Goal: Information Seeking & Learning: Learn about a topic

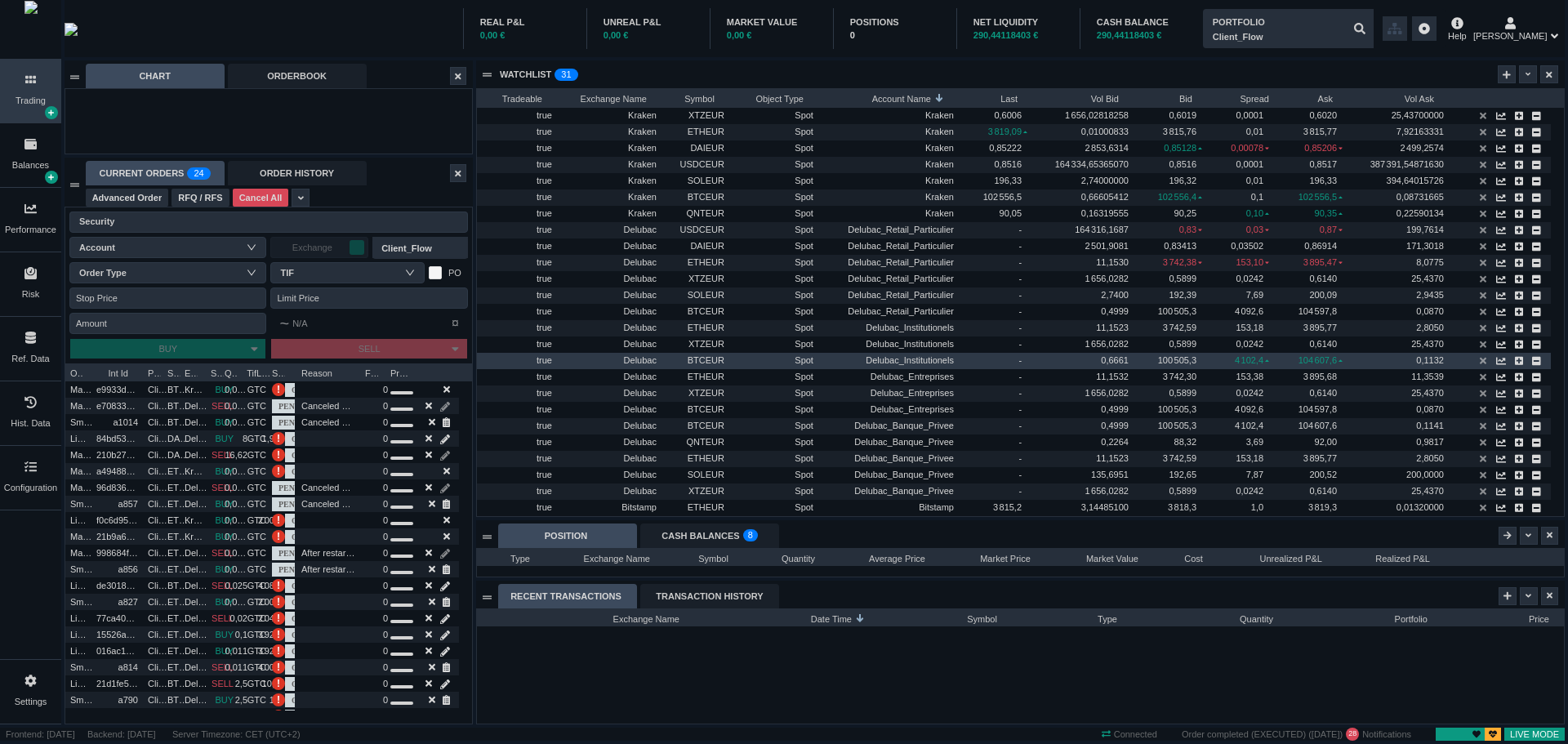
scroll to position [114, 1087]
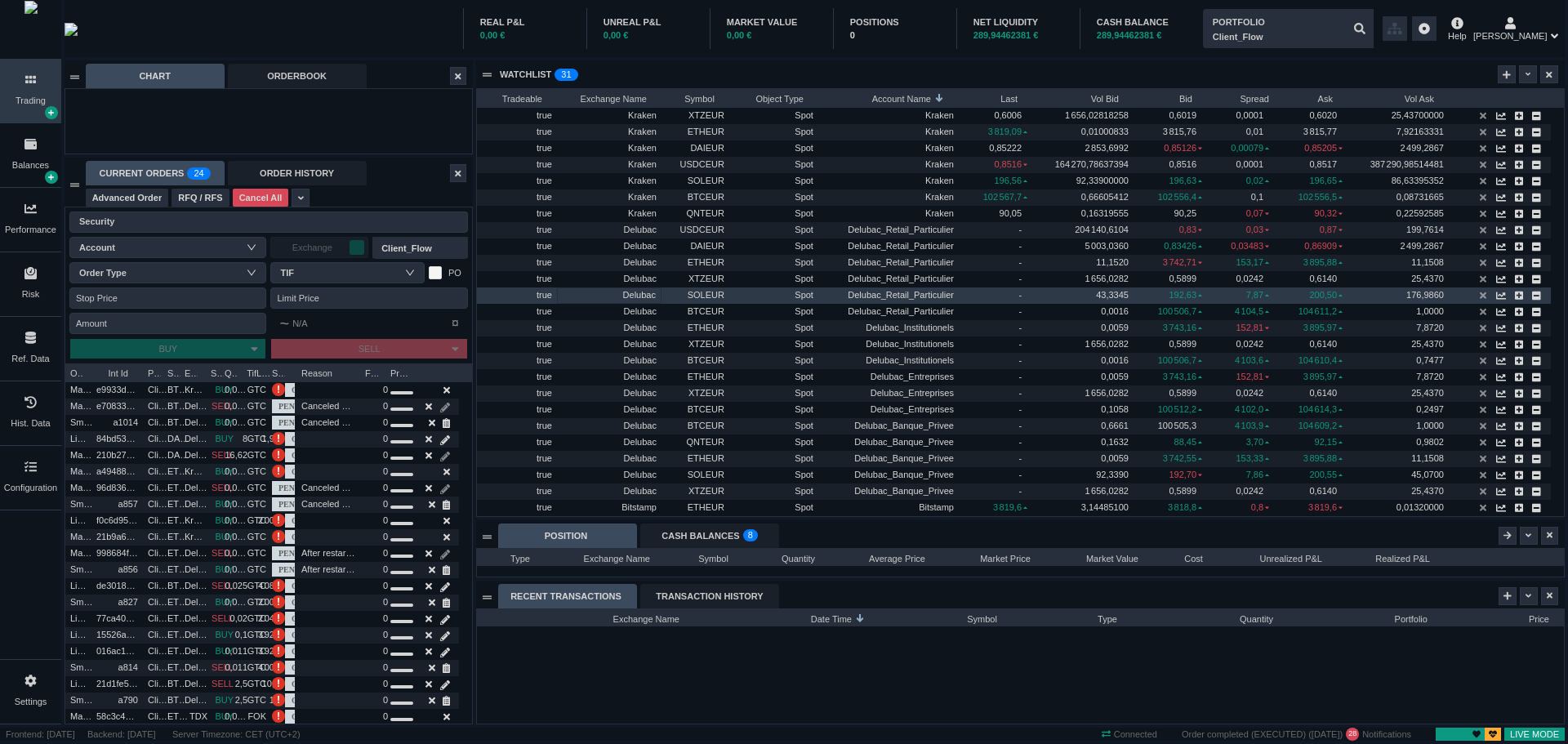
click at [647, 296] on span "Delubac" at bounding box center [639, 295] width 32 height 10
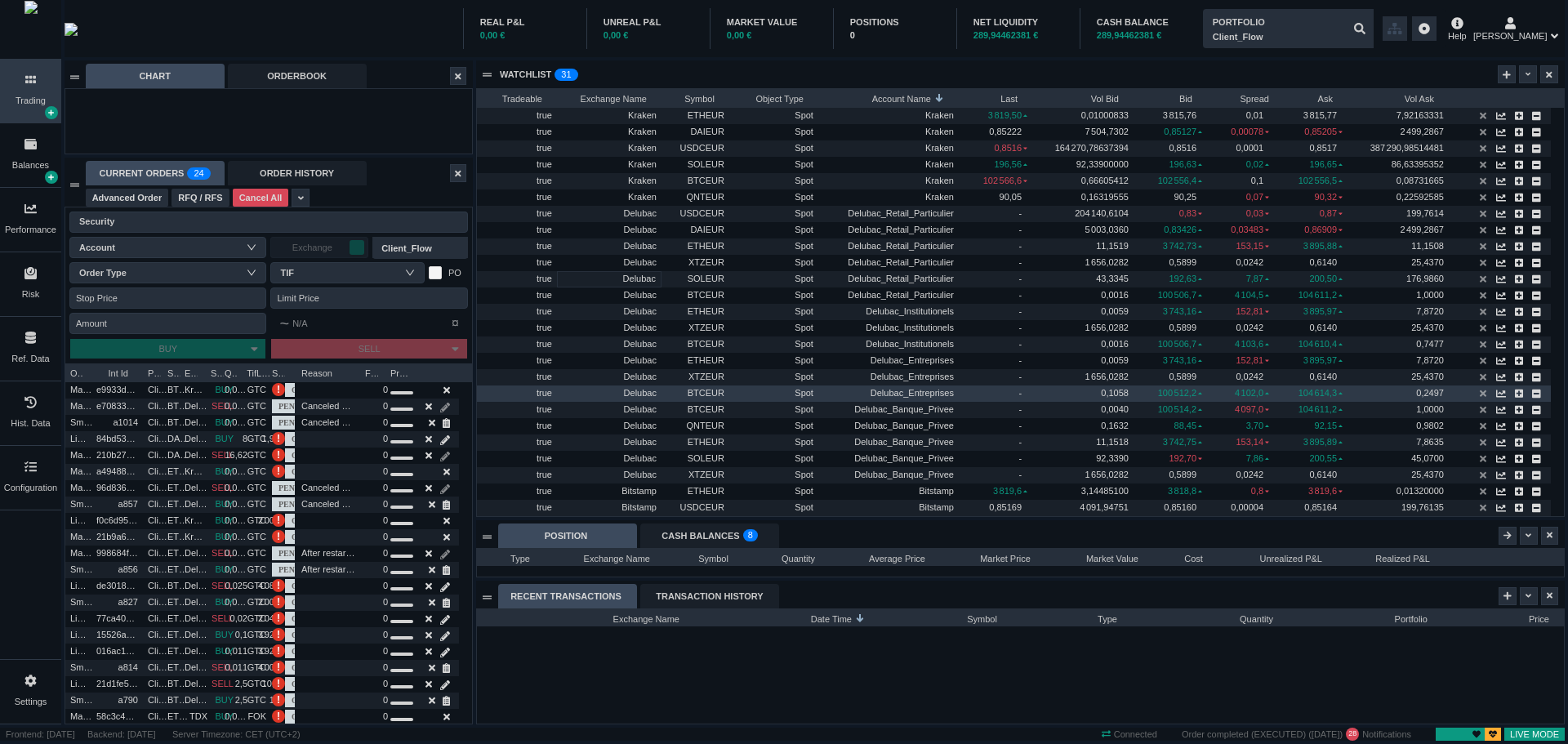
scroll to position [0, 0]
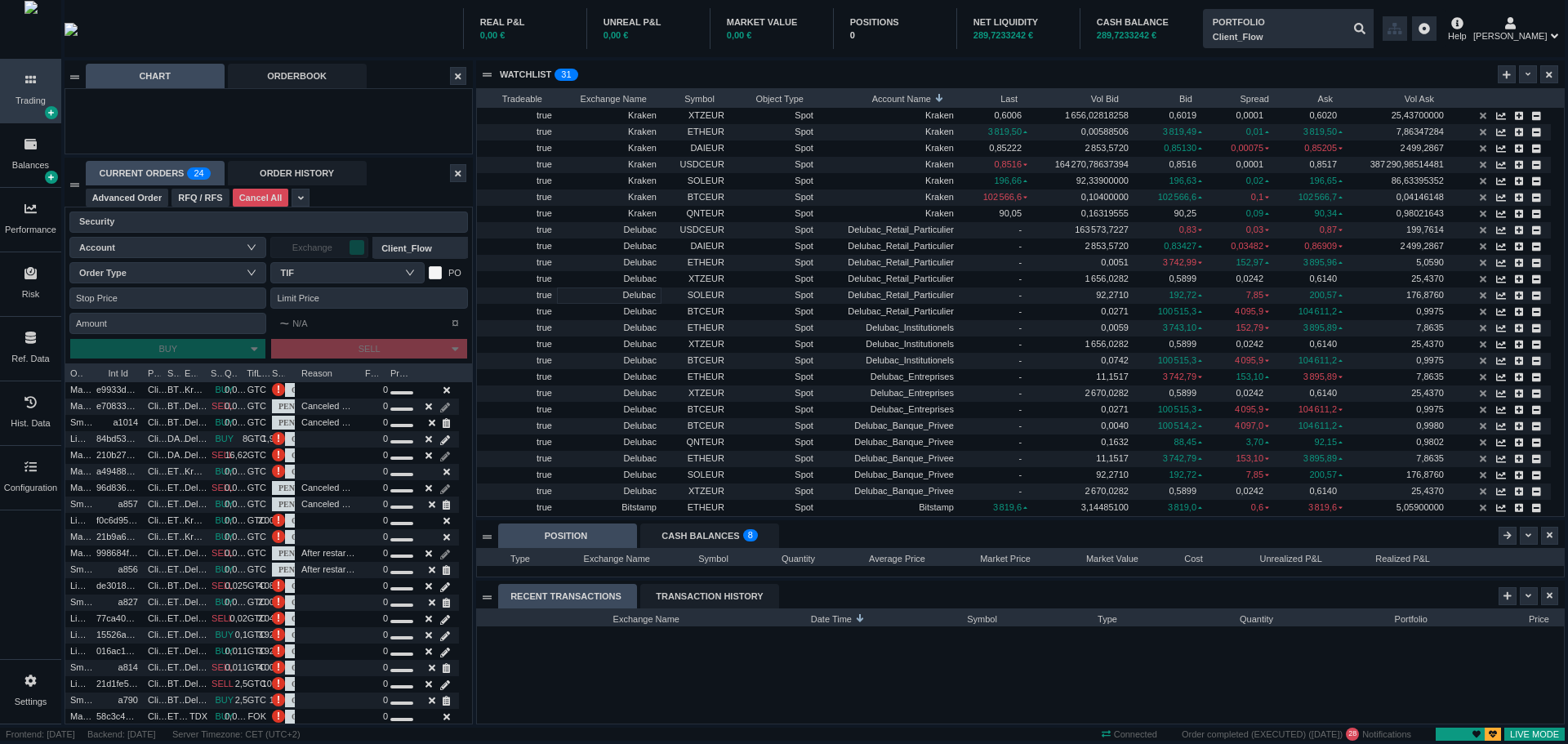
click at [32, 344] on icon at bounding box center [31, 337] width 11 height 12
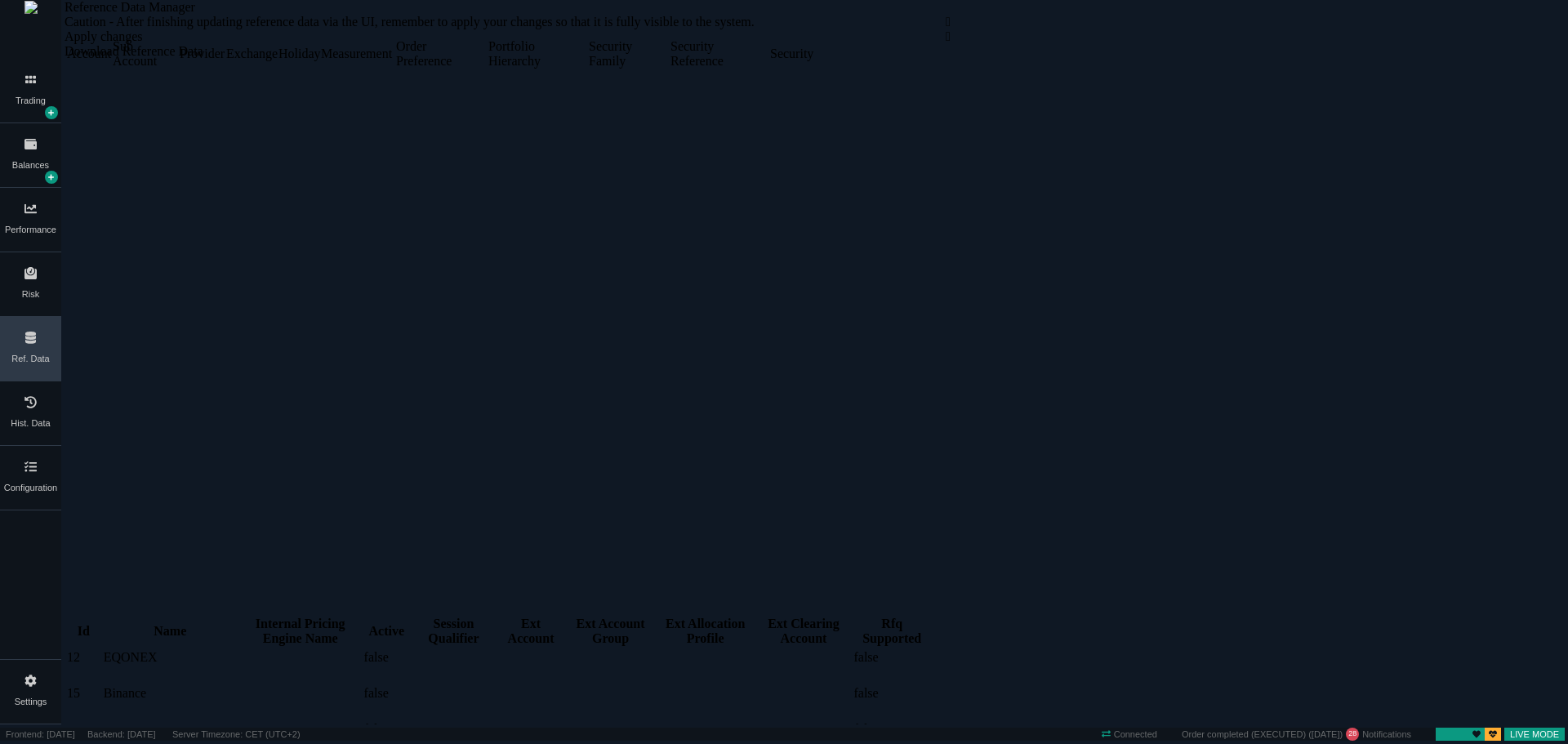
click at [812, 62] on div "Security" at bounding box center [790, 54] width 41 height 15
click at [189, 40] on div "Forex" at bounding box center [174, 32] width 29 height 15
click at [257, 655] on td "BTCEUR @ Delubac" at bounding box center [292, 664] width 120 height 18
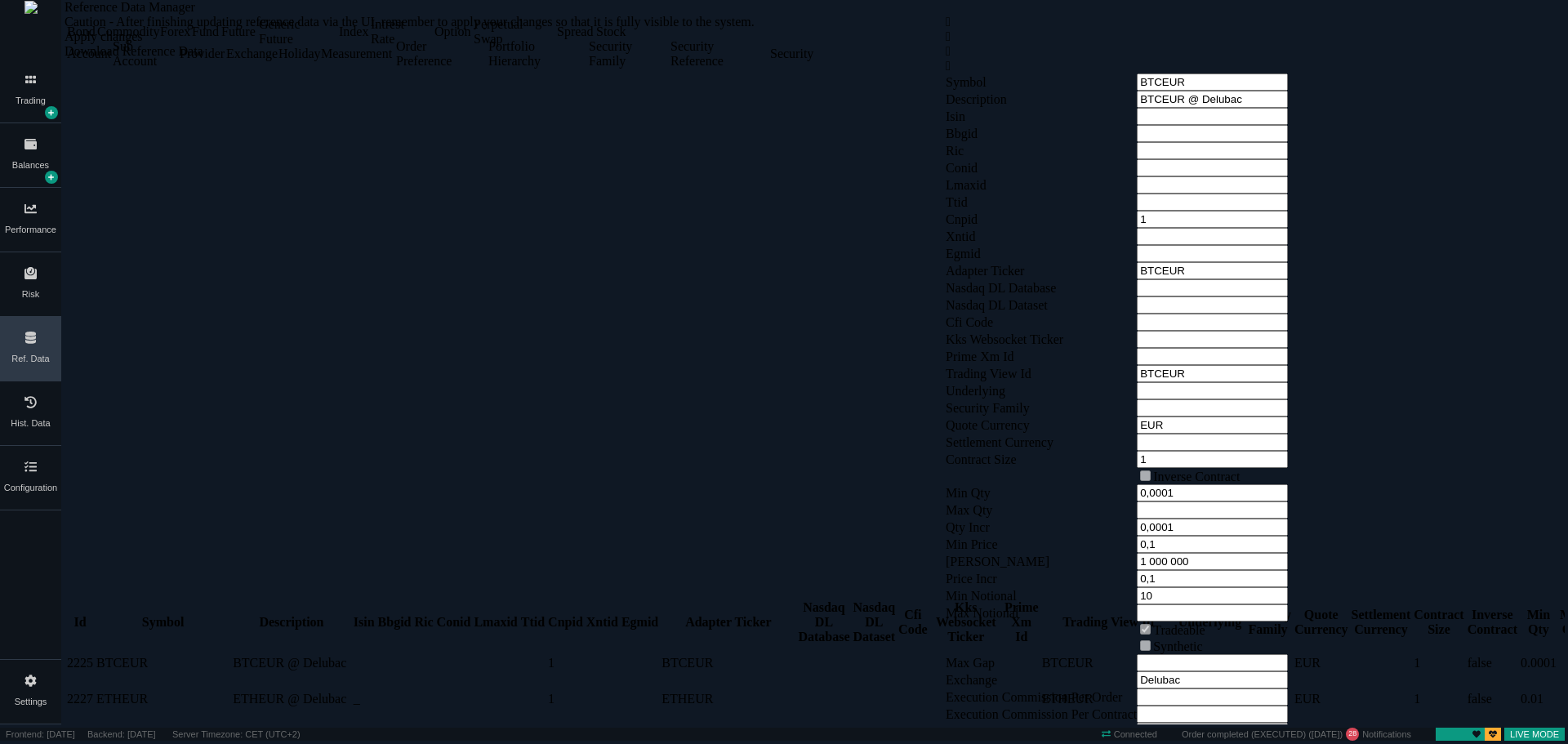
click at [352, 691] on td "_" at bounding box center [363, 700] width 23 height 18
click at [232, 691] on td "ETHEUR @ Delubac" at bounding box center [292, 700] width 120 height 18
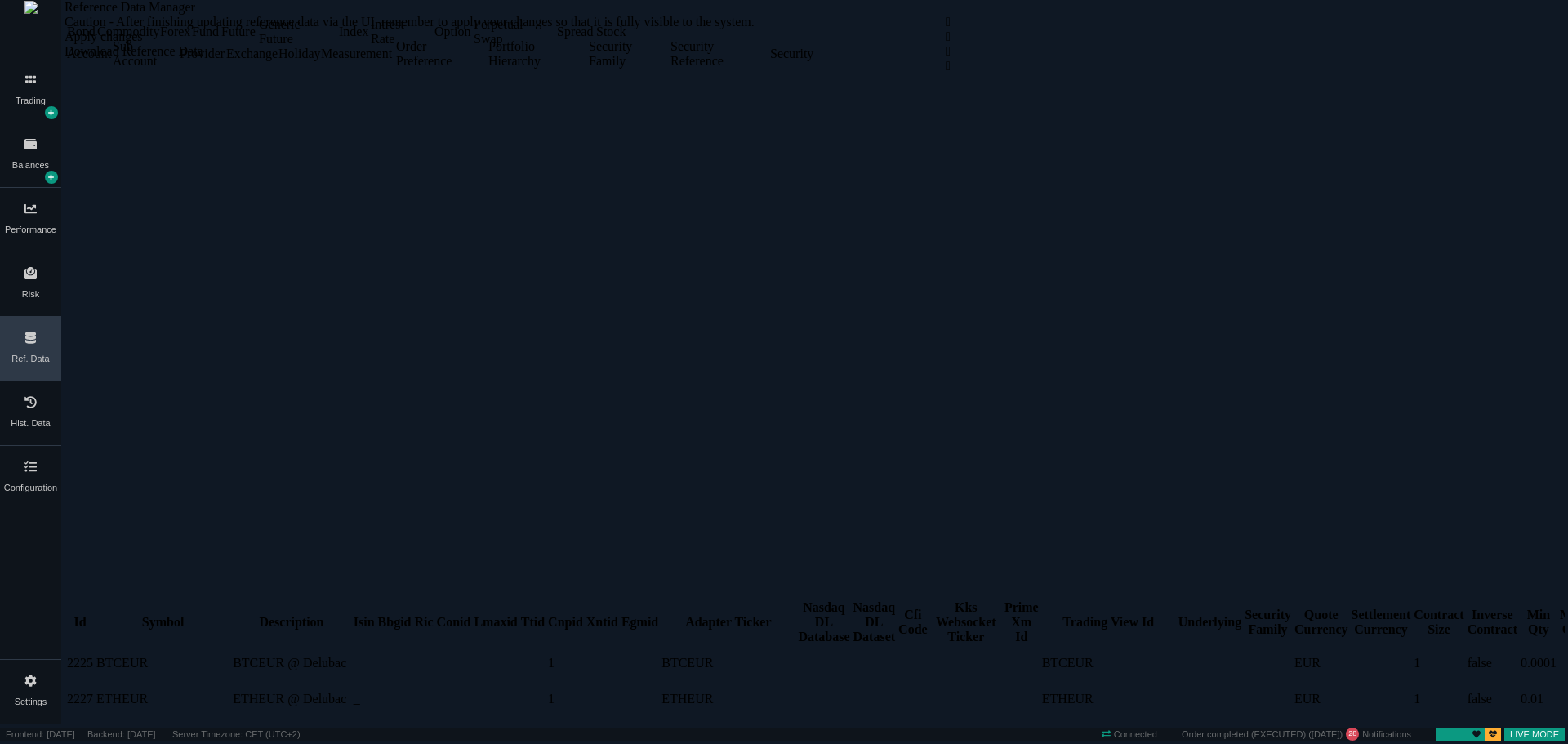
click at [152, 691] on td "ETHEUR" at bounding box center [163, 700] width 134 height 18
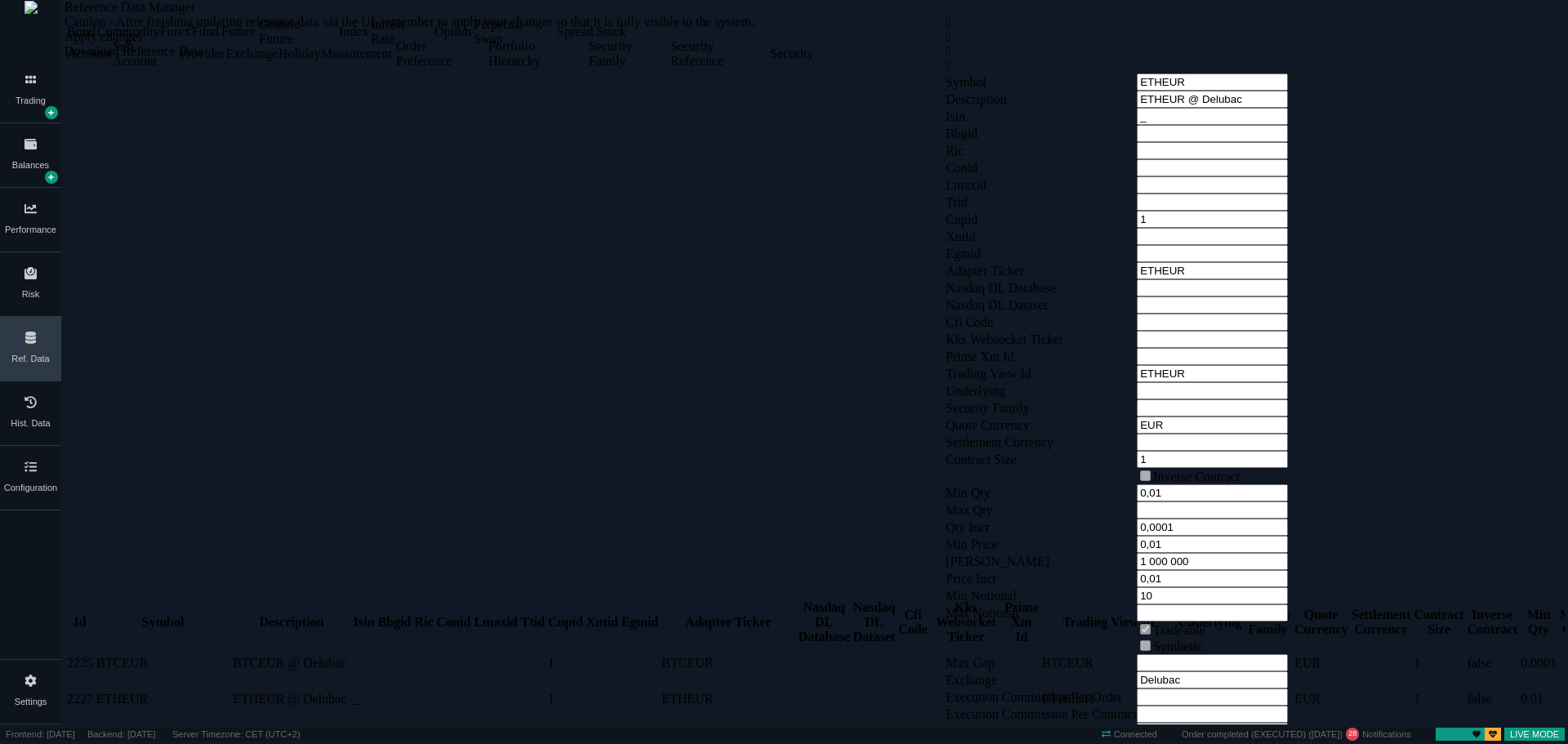
click at [232, 691] on td "ETHEUR @ Delubac" at bounding box center [292, 700] width 120 height 18
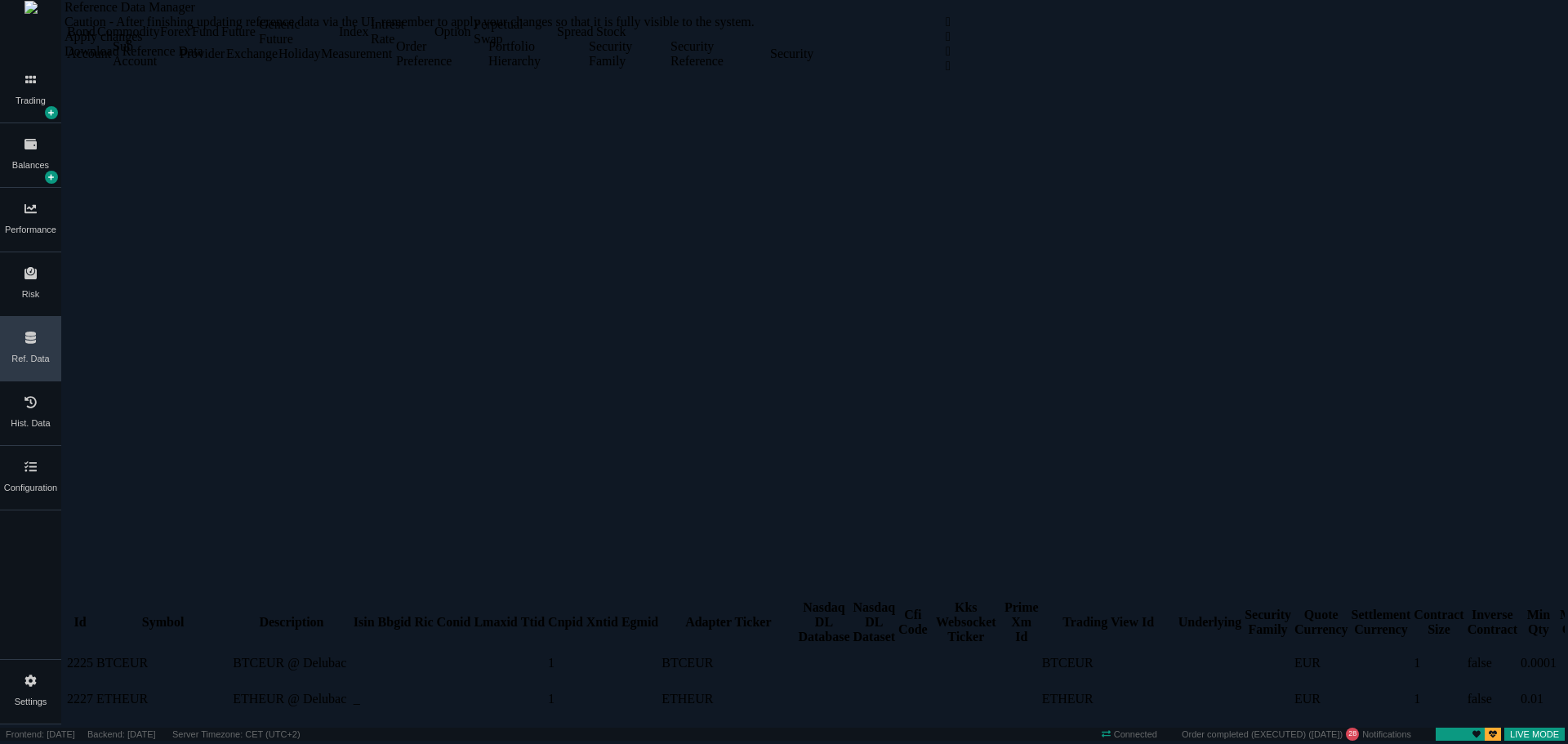
click at [232, 655] on td "BTCEUR @ Delubac" at bounding box center [292, 664] width 120 height 18
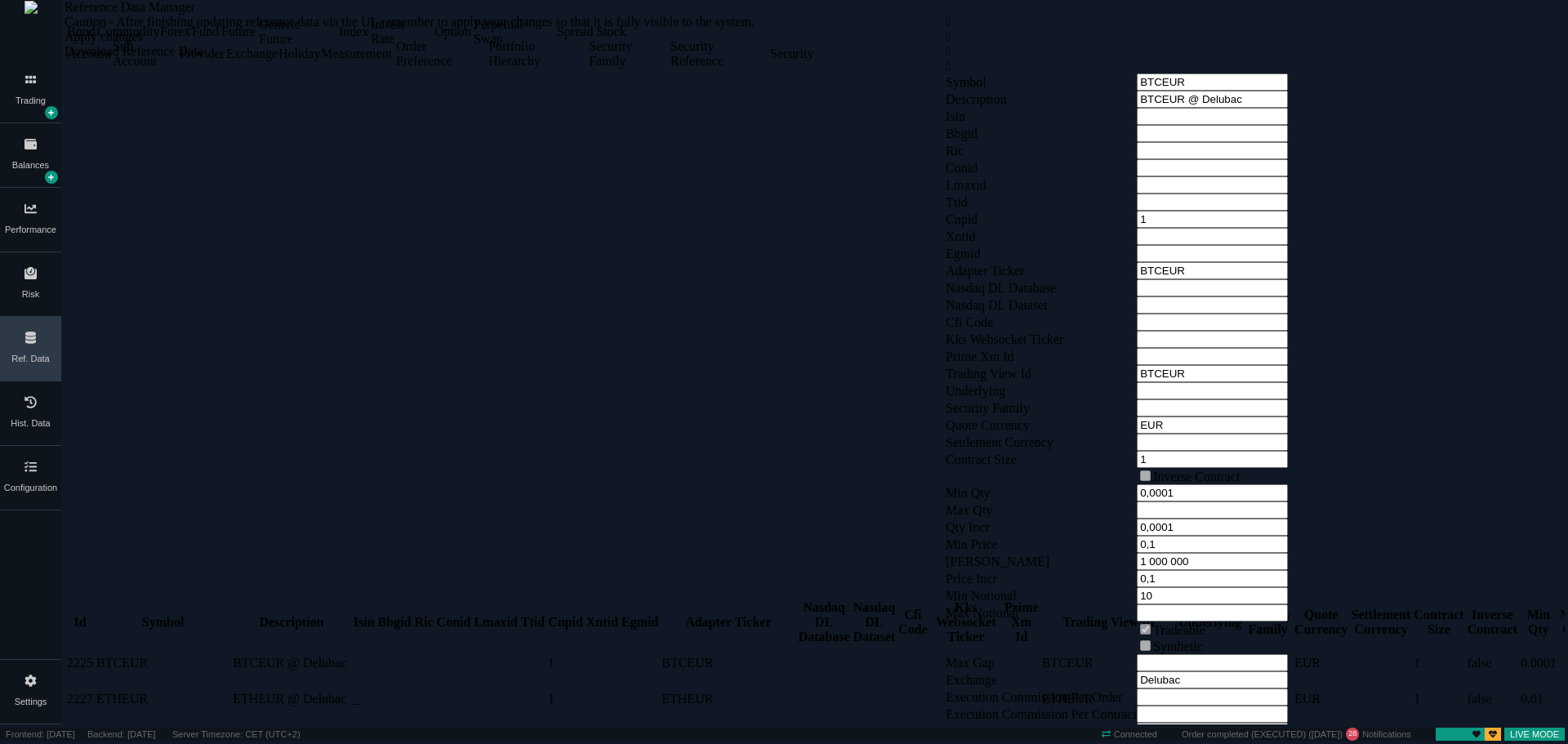
click at [232, 691] on td "ETHEUR @ Delubac" at bounding box center [292, 700] width 120 height 18
click at [232, 655] on td "BTCEUR @ Delubac" at bounding box center [292, 664] width 120 height 18
click at [232, 691] on td "ETHEUR @ Delubac" at bounding box center [292, 700] width 120 height 18
